Goal: Book appointment/travel/reservation

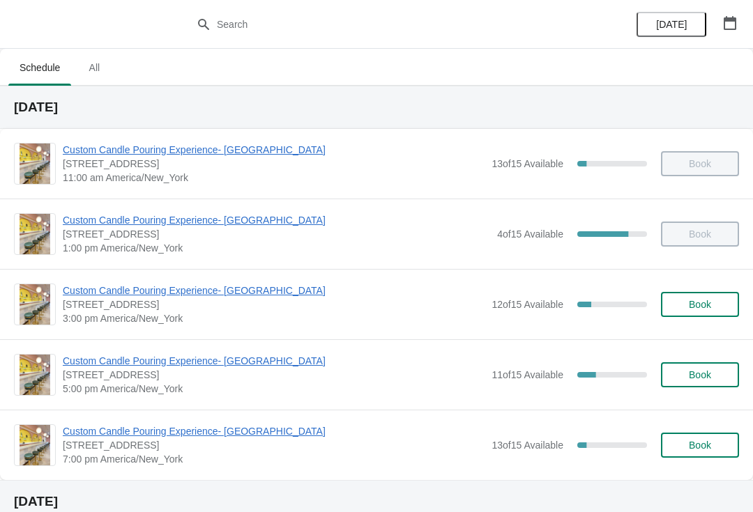
click at [116, 367] on span "Custom Candle Pouring Experience- [GEOGRAPHIC_DATA]" at bounding box center [274, 361] width 422 height 14
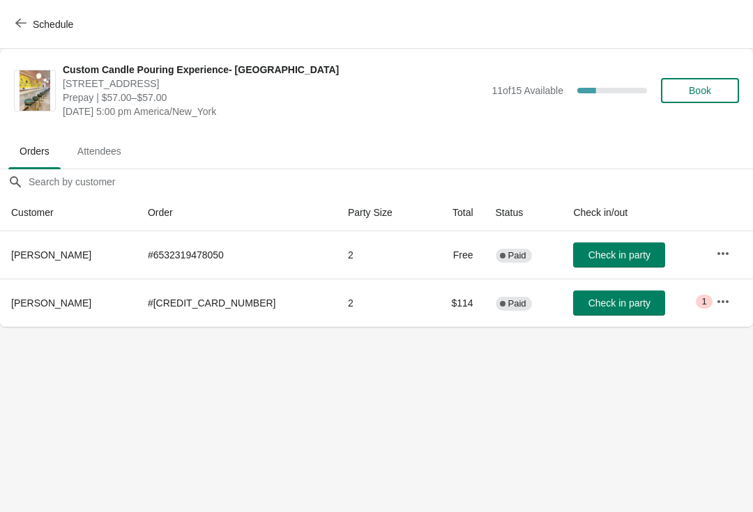
click at [721, 95] on span "Book" at bounding box center [699, 90] width 53 height 11
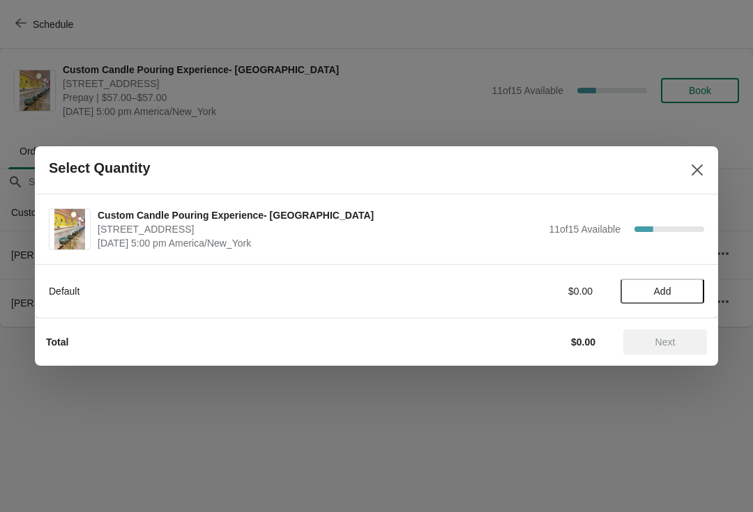
click at [640, 287] on span "Add" at bounding box center [662, 291] width 59 height 11
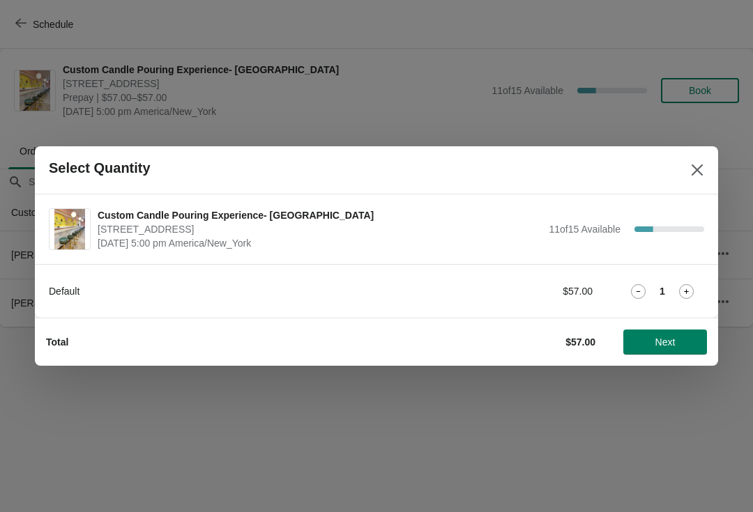
click at [679, 288] on icon at bounding box center [686, 291] width 15 height 15
click at [664, 342] on span "Next" at bounding box center [665, 342] width 20 height 11
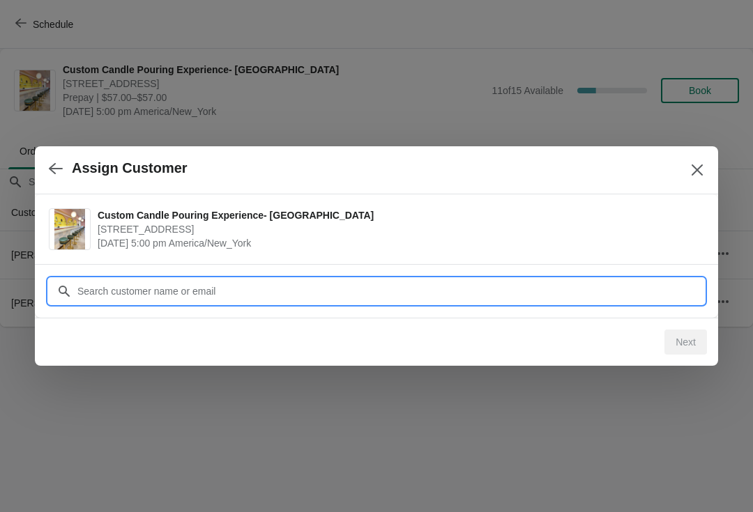
click at [139, 295] on input "Customer" at bounding box center [390, 291] width 627 height 25
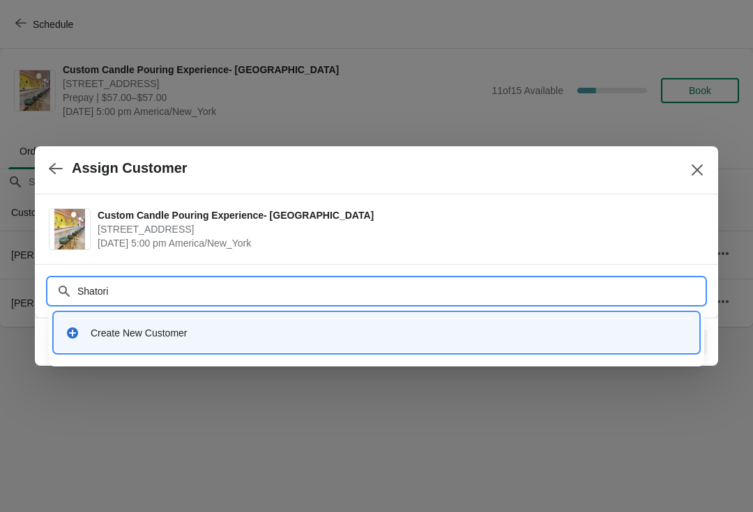
type input "Shatoria"
click at [126, 337] on div "Create New Customer" at bounding box center [389, 333] width 596 height 14
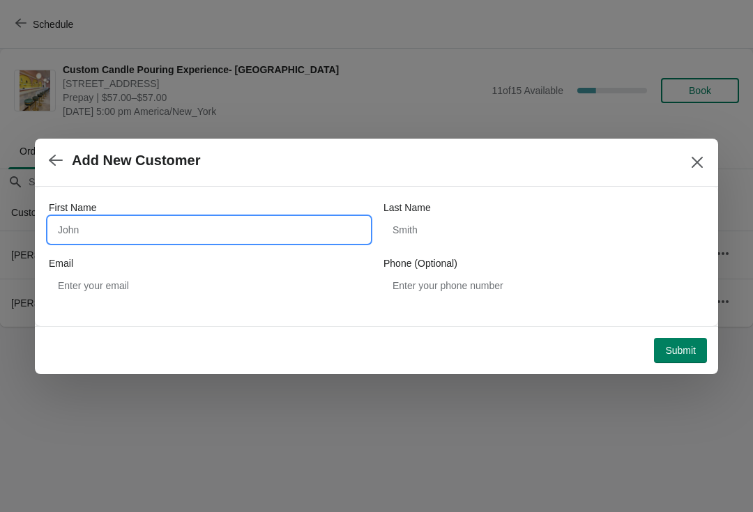
click at [101, 231] on input "First Name" at bounding box center [209, 229] width 321 height 25
type input "Shatoria"
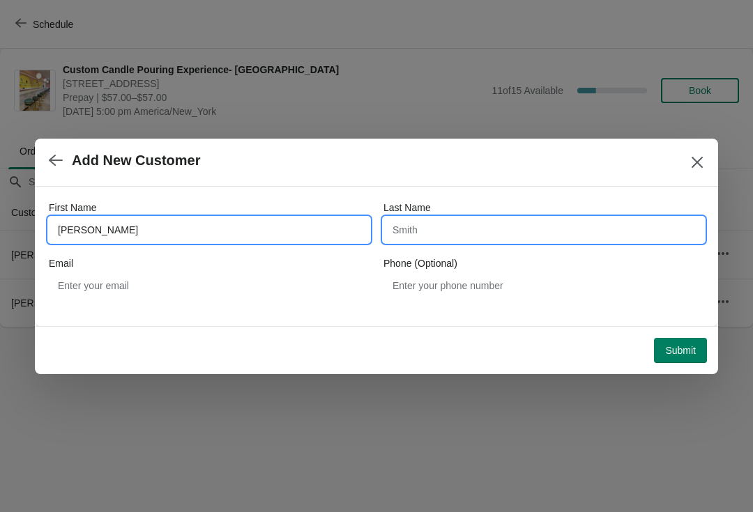
click at [436, 228] on input "Last Name" at bounding box center [543, 229] width 321 height 25
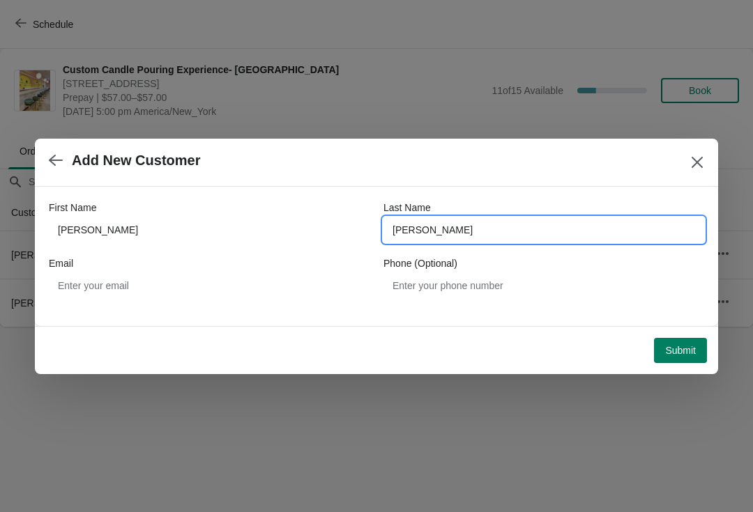
type input "Everett"
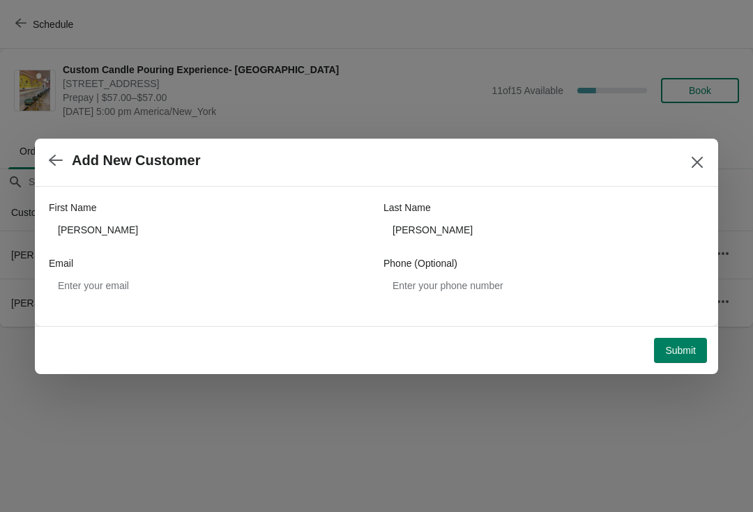
click at [675, 357] on button "Submit" at bounding box center [680, 350] width 53 height 25
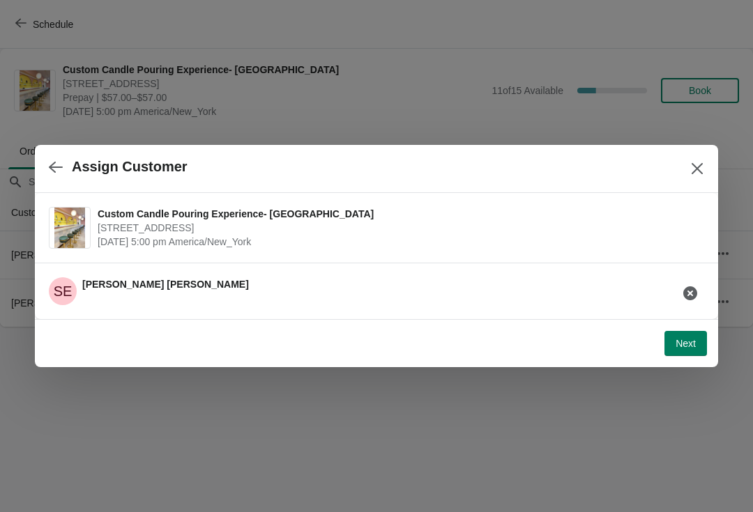
click at [681, 355] on button "Next" at bounding box center [685, 343] width 43 height 25
select select "Friend"
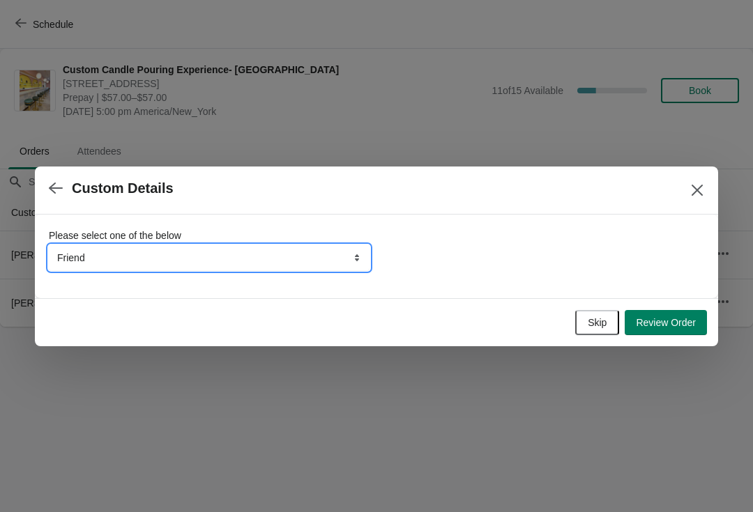
click at [104, 259] on select "Friend Instagram TikTok Yelp Walk-by Attended an event Google Other" at bounding box center [209, 257] width 321 height 25
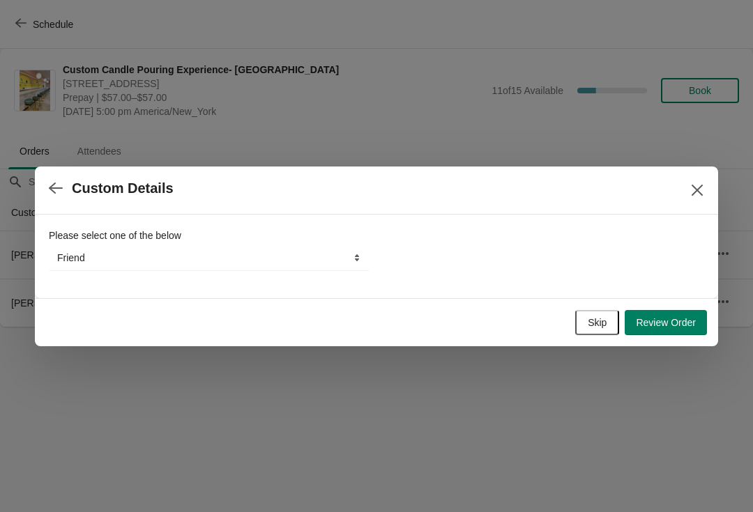
click at [649, 325] on span "Review Order" at bounding box center [665, 322] width 60 height 11
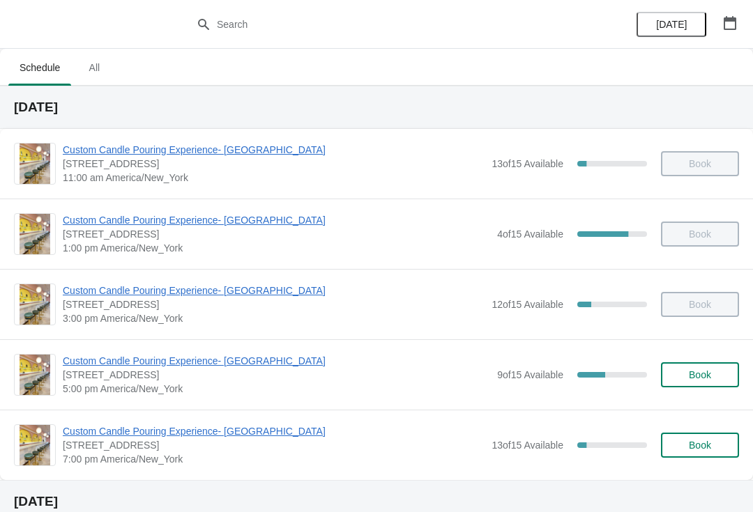
click at [97, 358] on span "Custom Candle Pouring Experience- [GEOGRAPHIC_DATA]" at bounding box center [276, 361] width 427 height 14
